Goal: Communication & Community: Share content

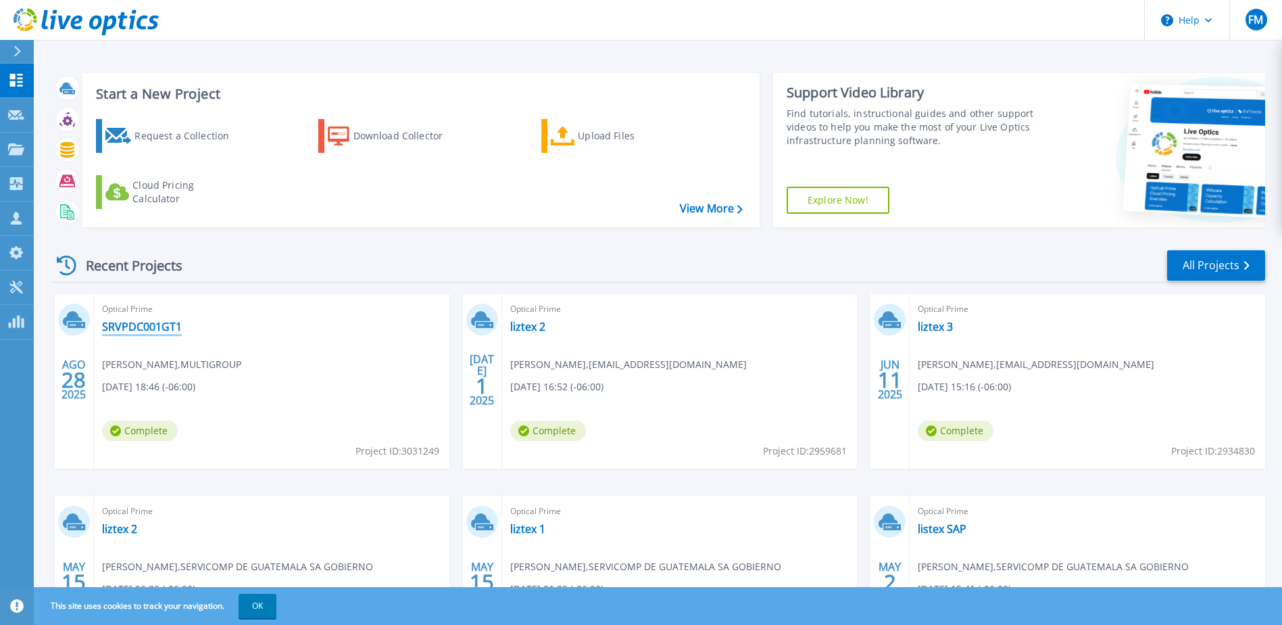
click at [147, 324] on link "SRVPDC001GT1" at bounding box center [142, 327] width 80 height 14
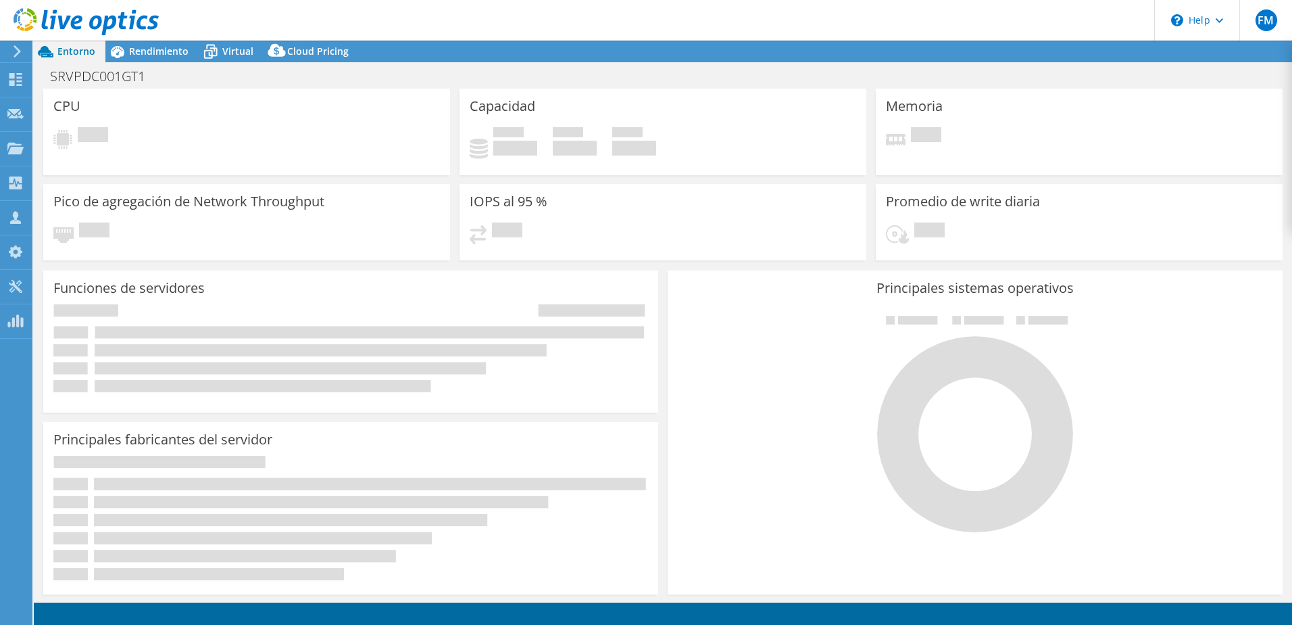
select select "USD"
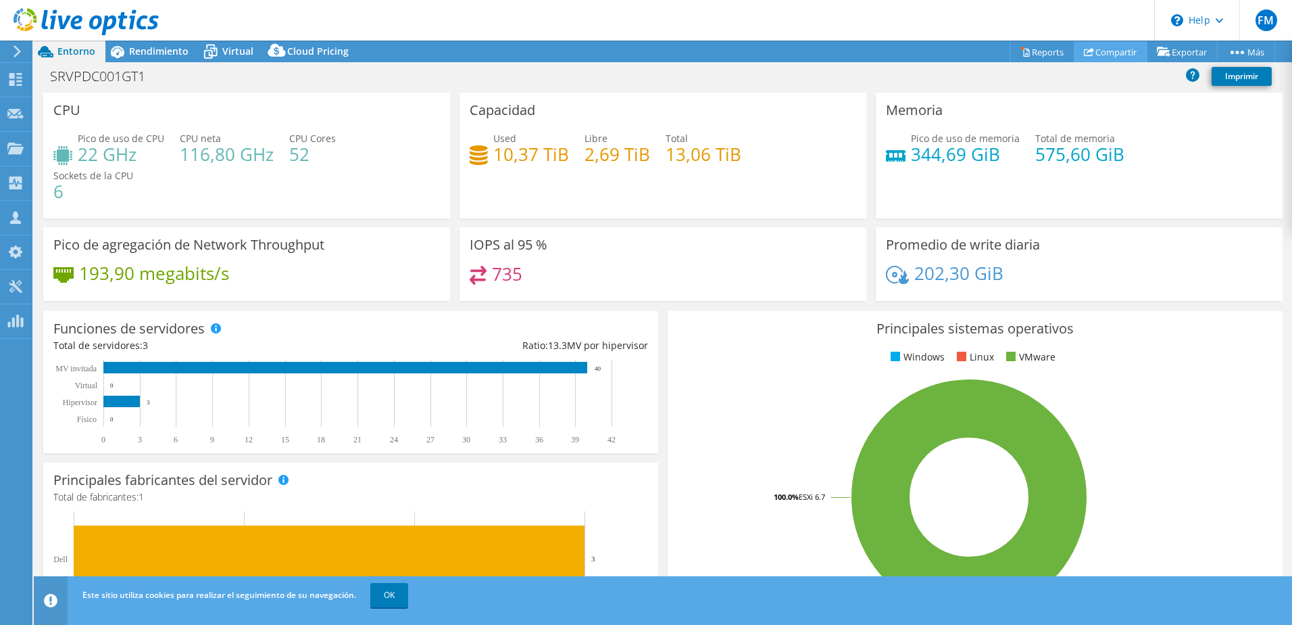
click at [1106, 51] on link "Compartir" at bounding box center [1111, 51] width 74 height 21
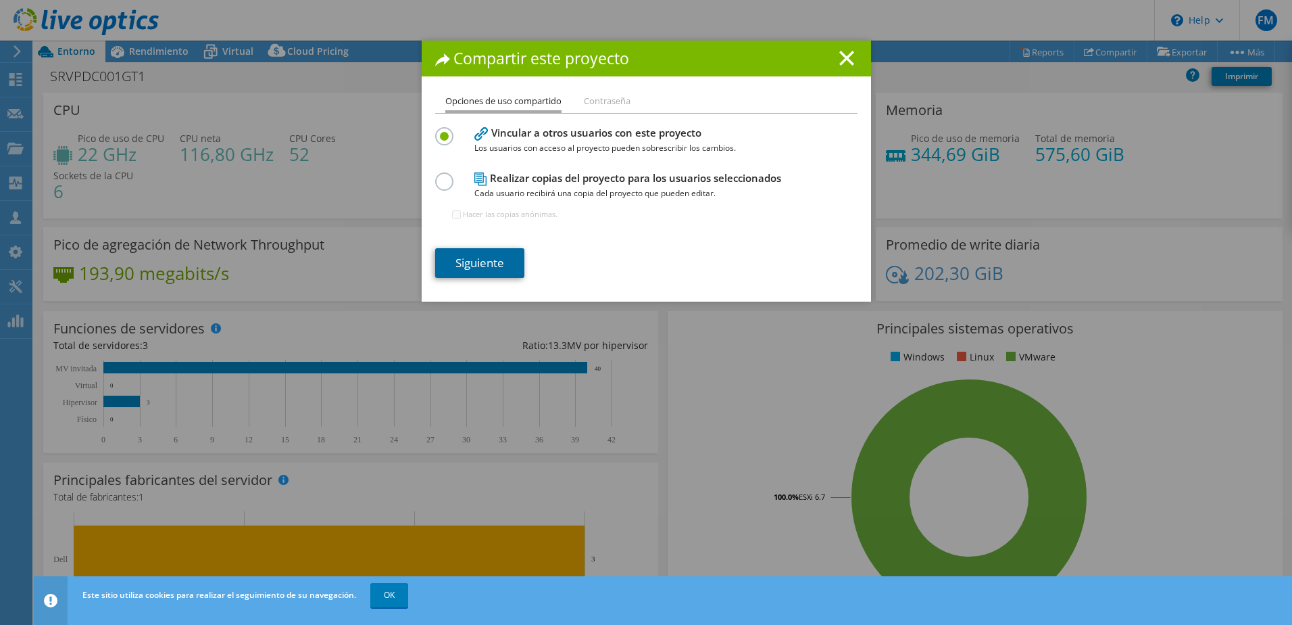
click at [472, 262] on link "Siguiente" at bounding box center [479, 263] width 89 height 30
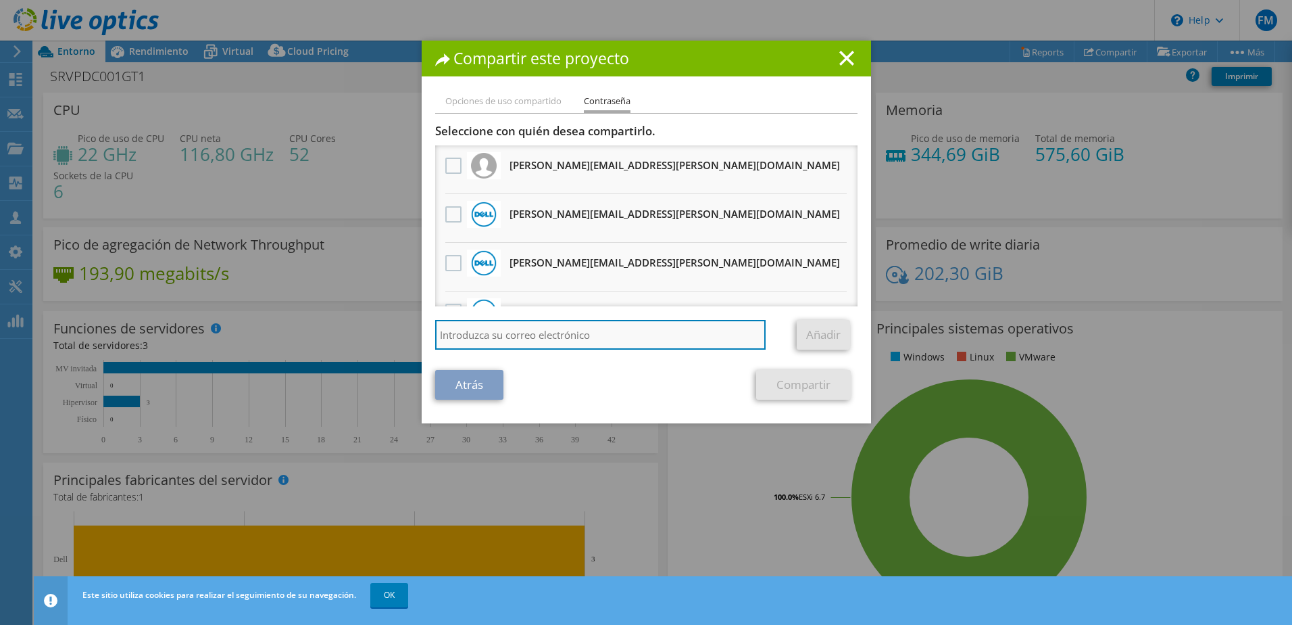
click at [457, 334] on input "search" at bounding box center [600, 335] width 331 height 30
click at [446, 335] on input "urbi" at bounding box center [600, 335] width 331 height 30
type input "byron.urbina@intcomex.com"
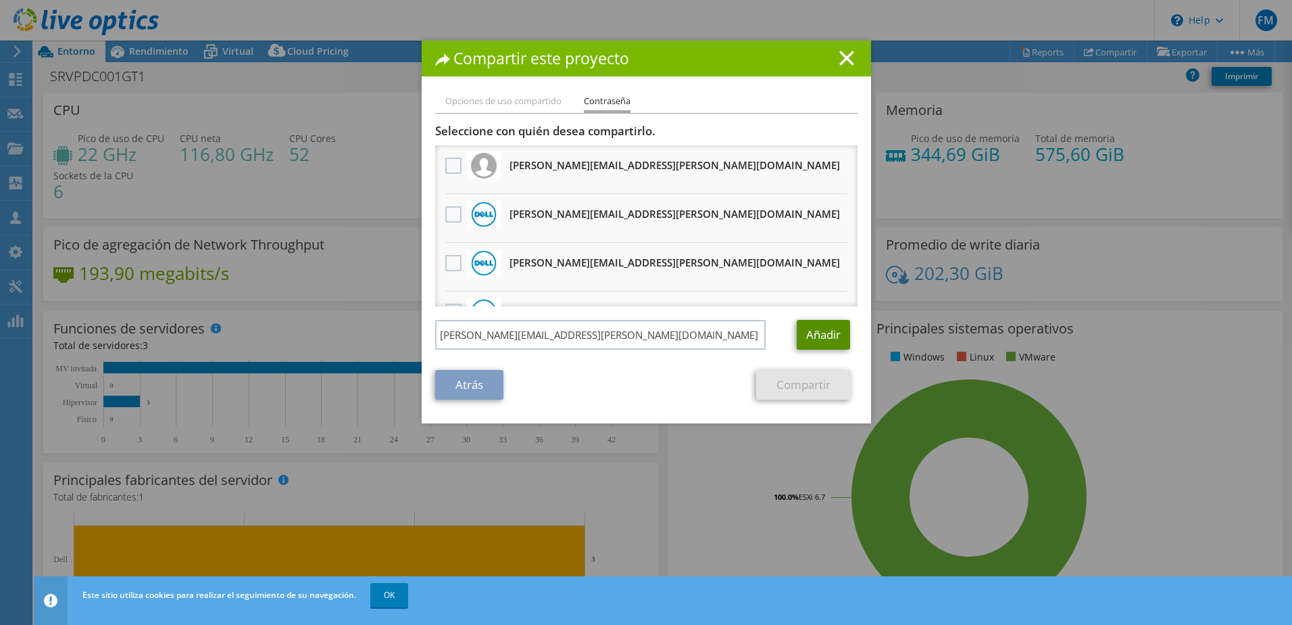
click at [819, 335] on link "Añadir" at bounding box center [823, 335] width 53 height 30
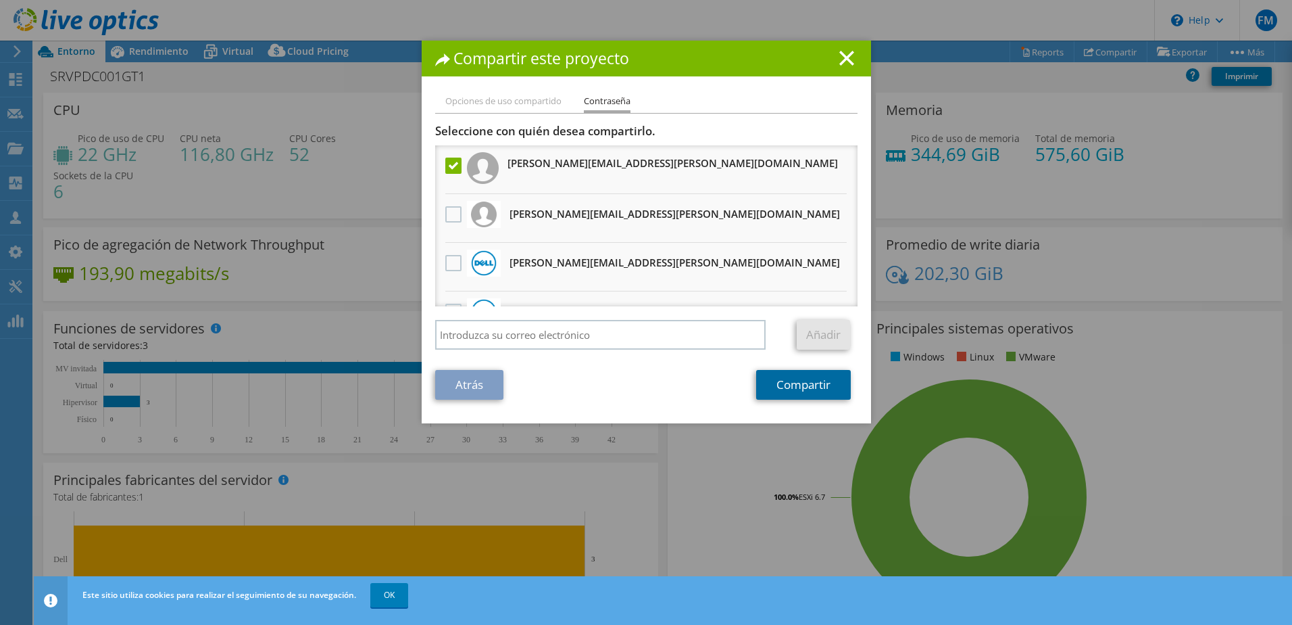
click at [773, 381] on link "Compartir" at bounding box center [803, 385] width 95 height 30
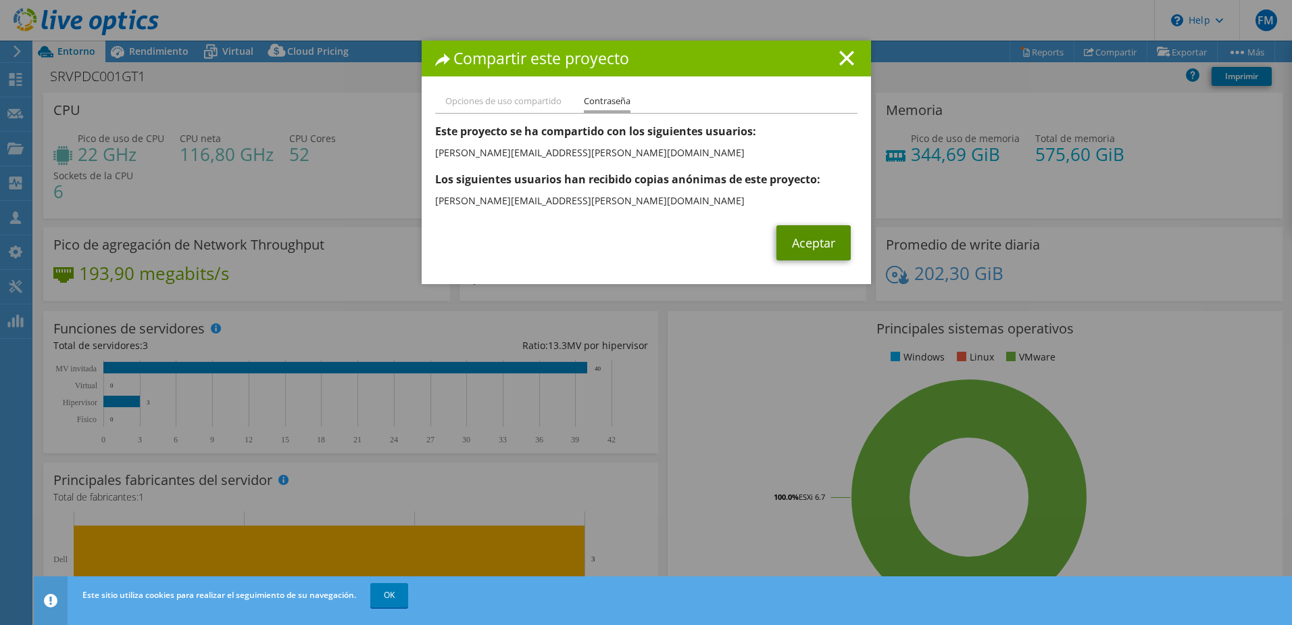
click at [805, 242] on link "Aceptar" at bounding box center [814, 242] width 74 height 35
